Goal: Information Seeking & Learning: Learn about a topic

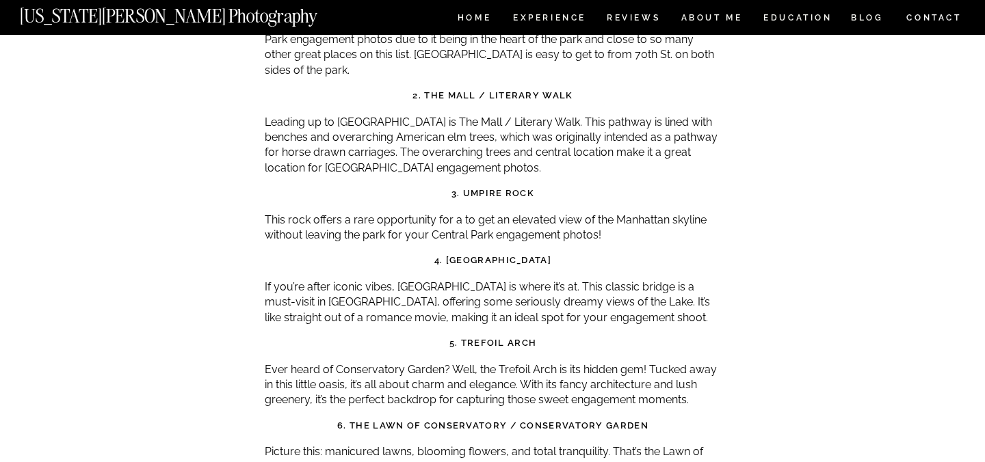
scroll to position [4593, 0]
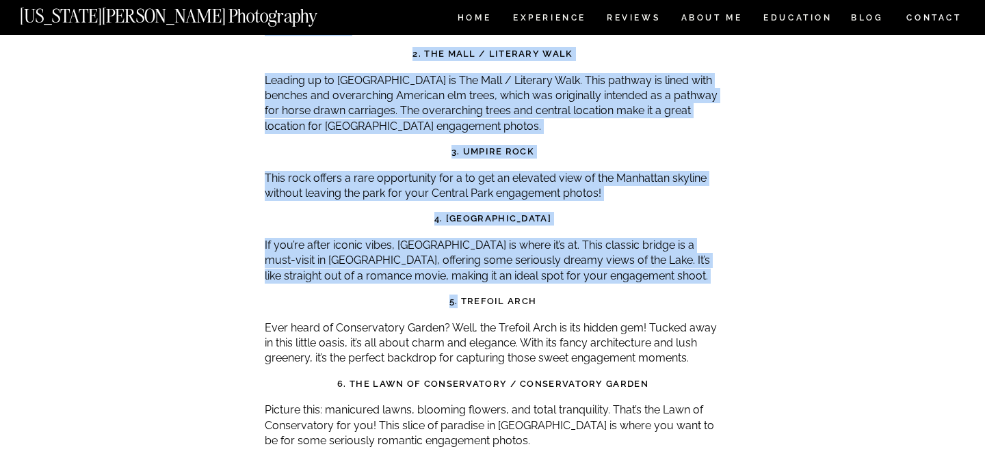
drag, startPoint x: 458, startPoint y: 241, endPoint x: 816, endPoint y: 242, distance: 357.8
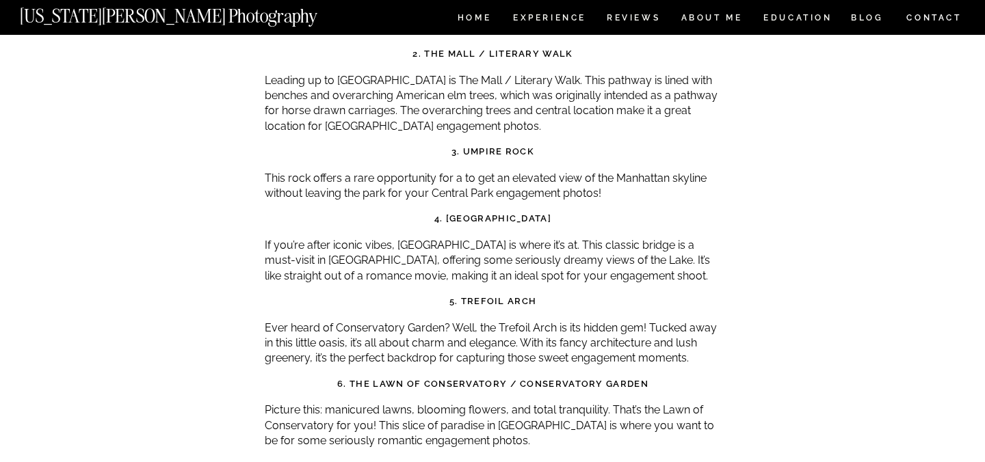
drag, startPoint x: 551, startPoint y: 239, endPoint x: 462, endPoint y: 239, distance: 88.2
click at [462, 295] on h3 "5. Trefoil Arch" at bounding box center [493, 302] width 456 height 14
copy strong "Trefoil Arch"
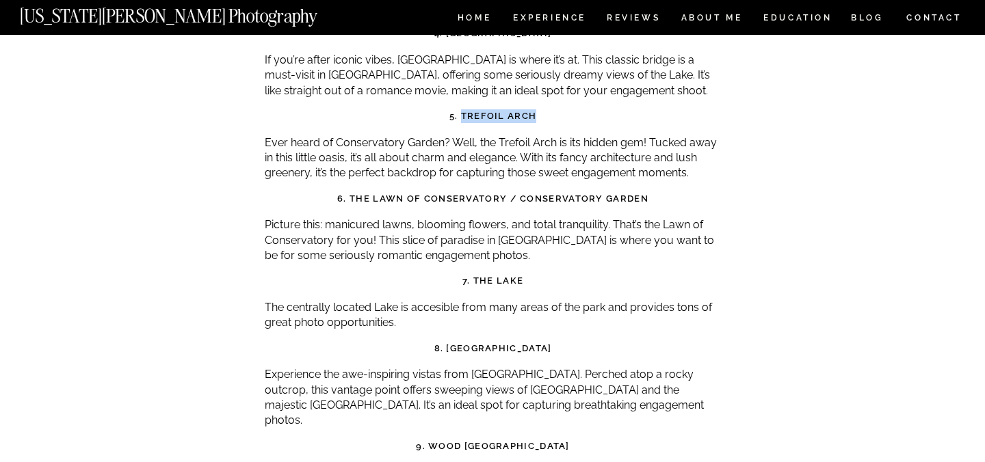
scroll to position [4785, 0]
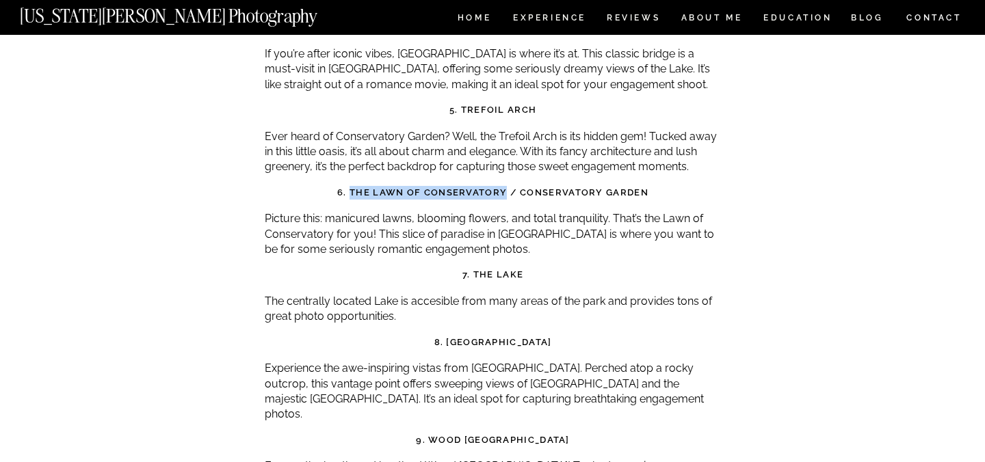
drag, startPoint x: 352, startPoint y: 129, endPoint x: 505, endPoint y: 132, distance: 152.6
click at [505, 187] on strong "6. The Lawn of Conservatory / Conservatory Garden" at bounding box center [492, 192] width 311 height 10
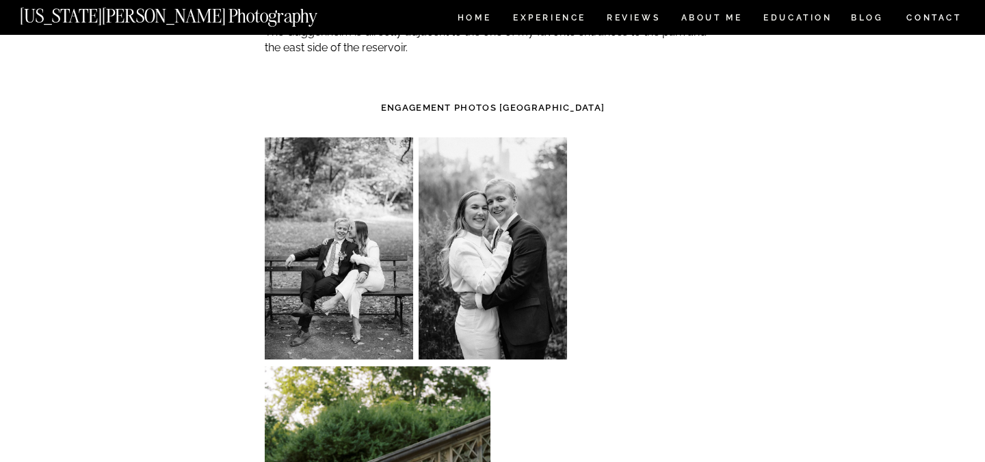
scroll to position [7580, 0]
